Goal: Book appointment/travel/reservation

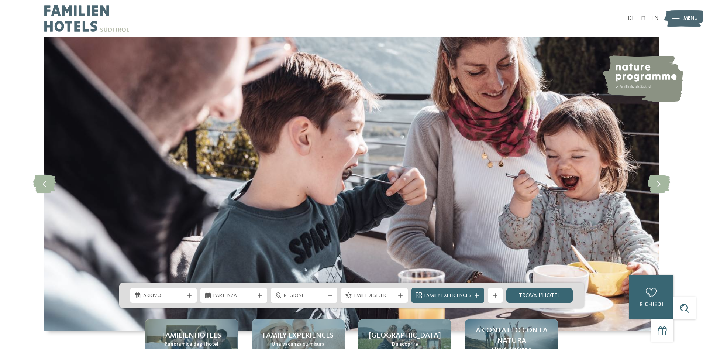
click at [645, 13] on div "DE IT EN Menu" at bounding box center [506, 18] width 308 height 37
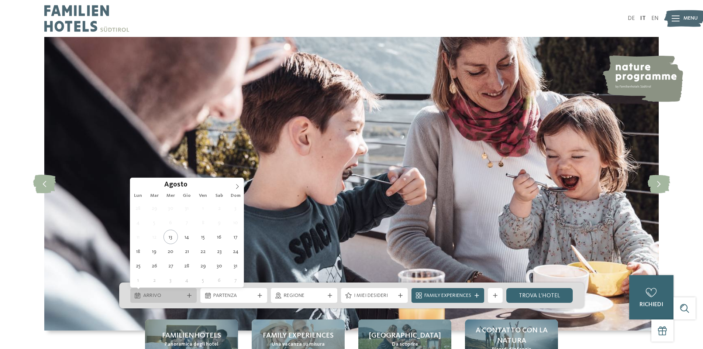
click at [157, 298] on span "Arrivo" at bounding box center [163, 295] width 41 height 7
click at [239, 186] on icon at bounding box center [237, 186] width 5 height 5
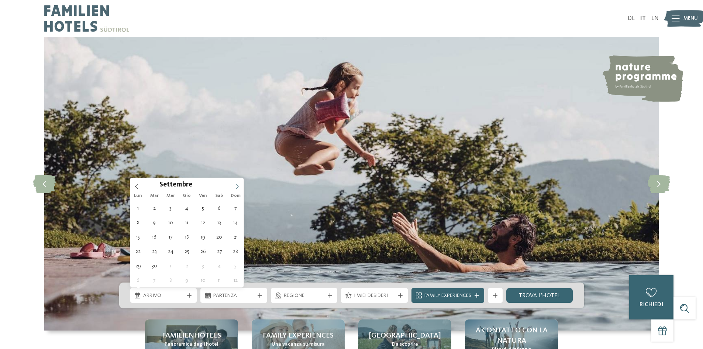
click at [239, 186] on icon at bounding box center [237, 186] width 5 height 5
type div "26.12.2025"
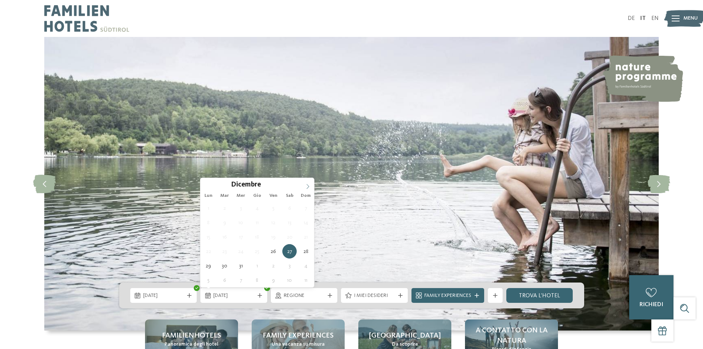
type input "****"
click at [308, 185] on icon at bounding box center [307, 186] width 5 height 5
type div "02.01.2026"
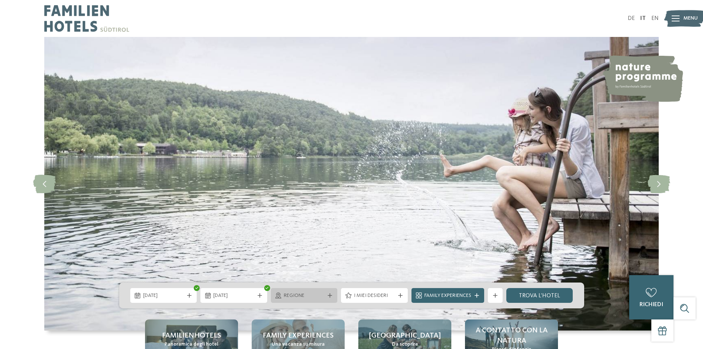
click at [312, 296] on span "Regione" at bounding box center [304, 295] width 41 height 7
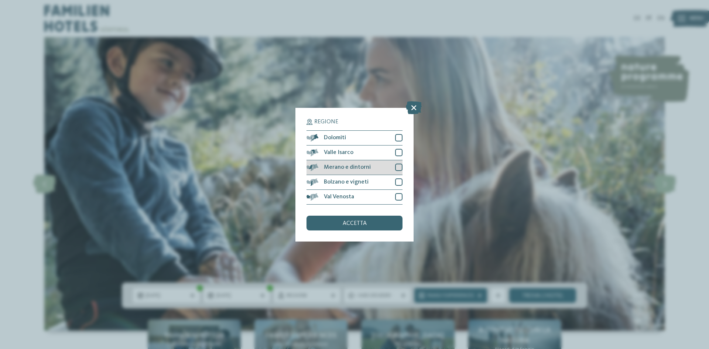
click at [399, 168] on div at bounding box center [398, 167] width 7 height 7
click at [355, 226] on span "accetta" at bounding box center [355, 223] width 24 height 6
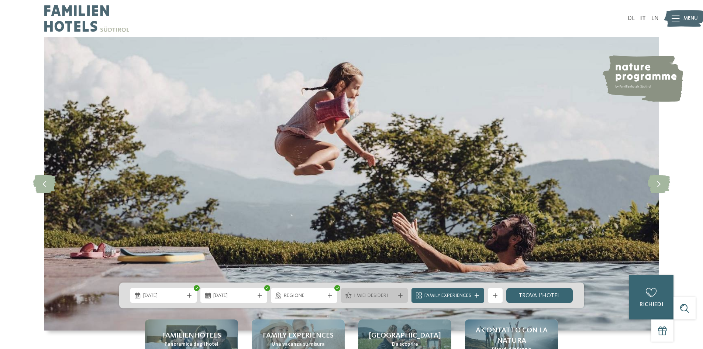
click at [367, 296] on span "I miei desideri" at bounding box center [374, 295] width 41 height 7
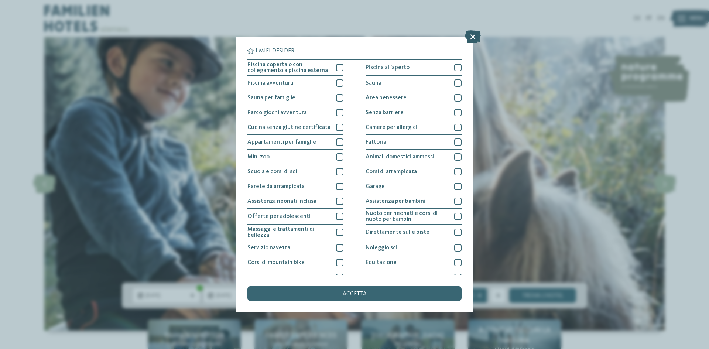
click at [470, 36] on icon at bounding box center [473, 36] width 16 height 13
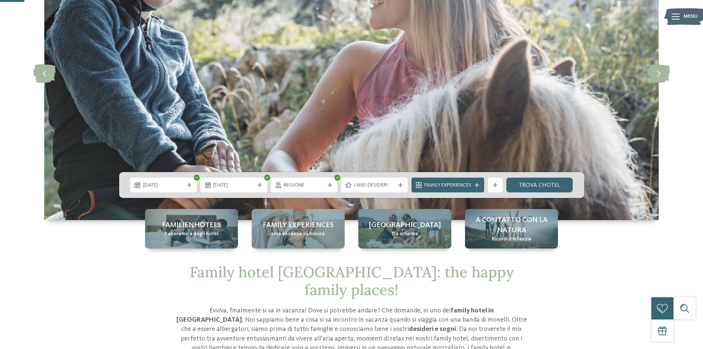
scroll to position [111, 0]
click at [447, 185] on span "Family Experiences" at bounding box center [448, 184] width 47 height 7
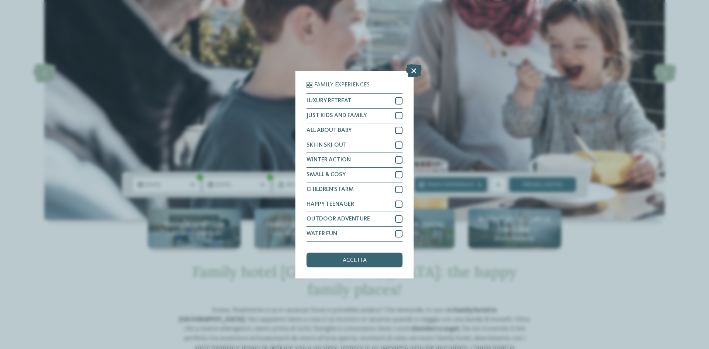
click at [412, 69] on icon at bounding box center [414, 70] width 16 height 13
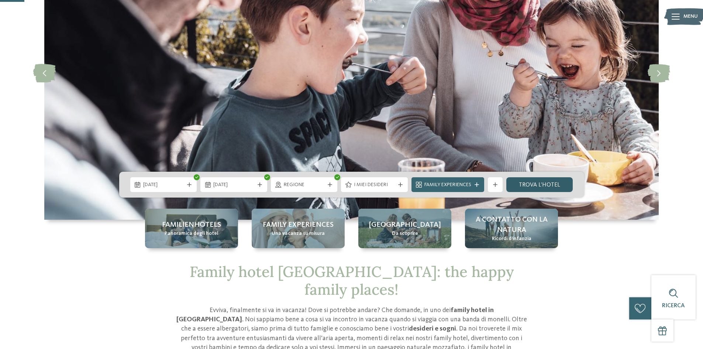
click at [539, 182] on link "trova l’hotel" at bounding box center [540, 184] width 67 height 15
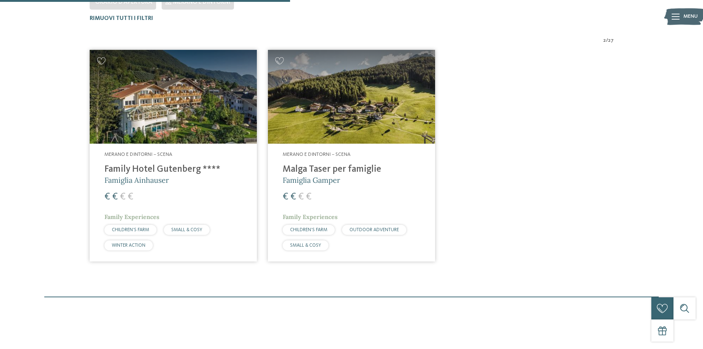
scroll to position [242, 0]
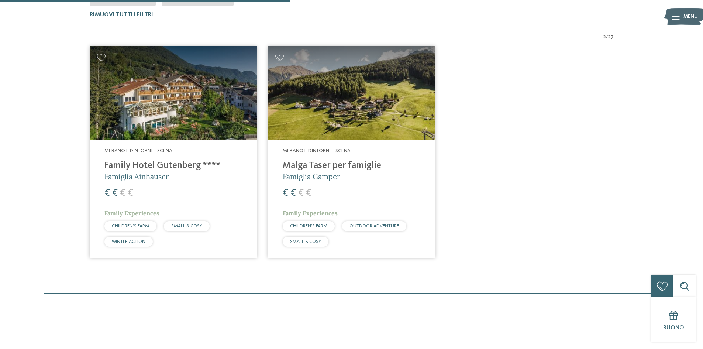
click at [350, 166] on h4 "Malga Taser per famiglie" at bounding box center [352, 165] width 138 height 11
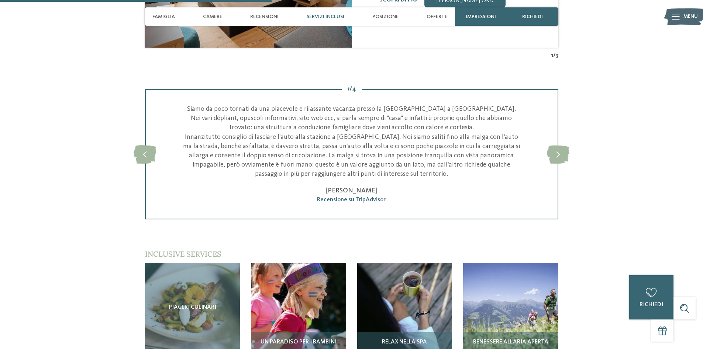
scroll to position [886, 0]
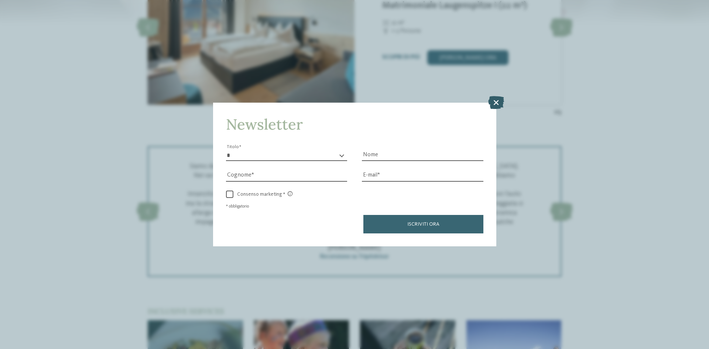
click at [496, 102] on icon at bounding box center [496, 102] width 16 height 13
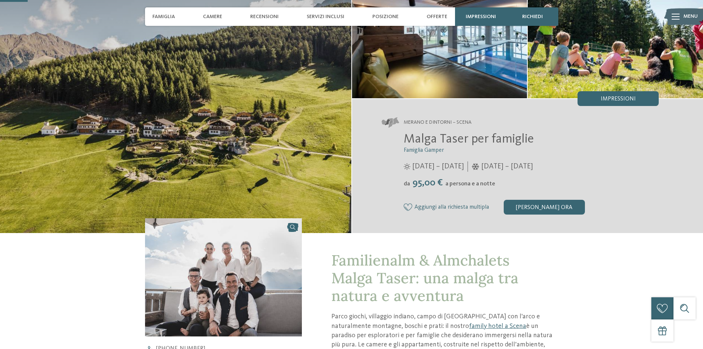
scroll to position [0, 0]
